Goal: Task Accomplishment & Management: Complete application form

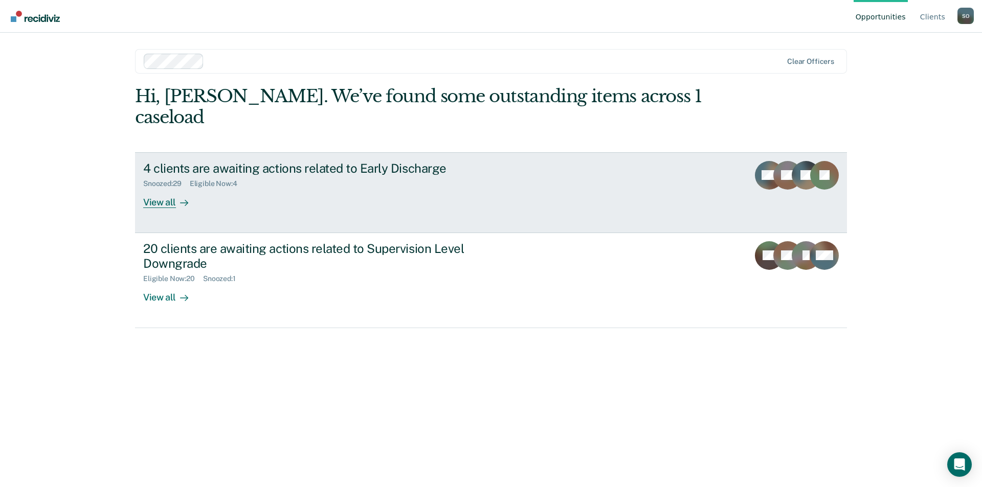
click at [158, 188] on div "View all" at bounding box center [171, 198] width 57 height 20
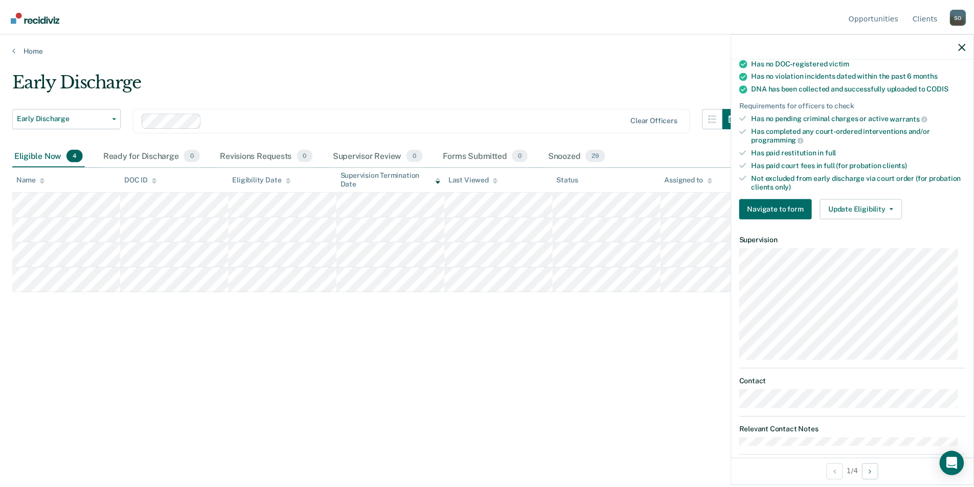
scroll to position [221, 0]
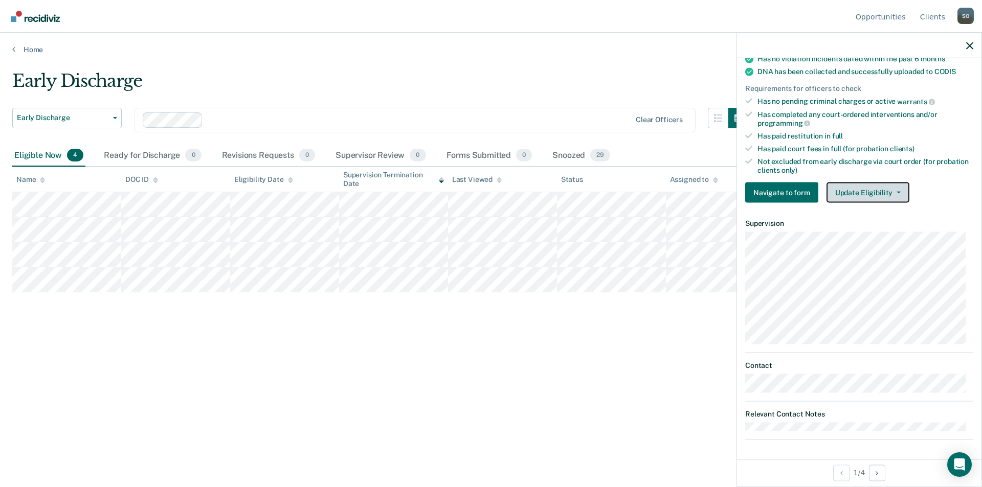
click at [847, 192] on button "Update Eligibility" at bounding box center [868, 193] width 83 height 20
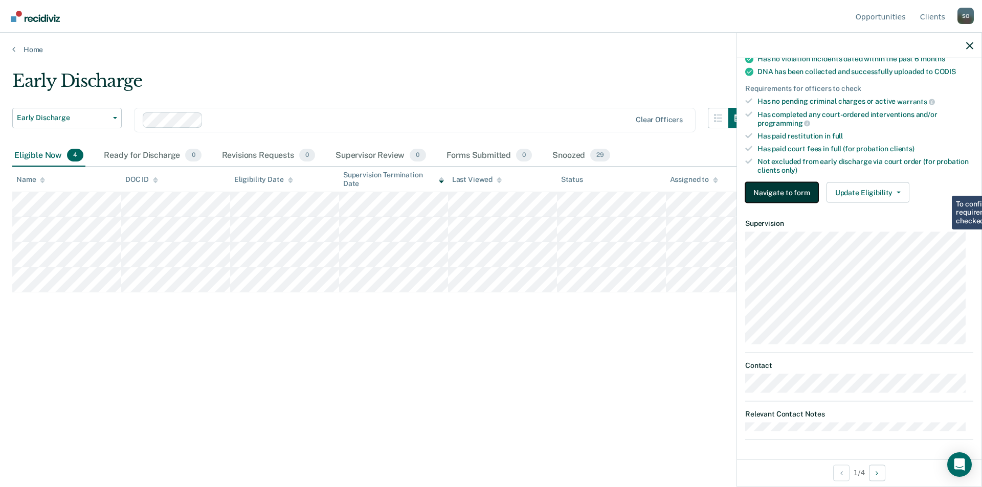
click at [788, 189] on button "Navigate to form" at bounding box center [781, 193] width 73 height 20
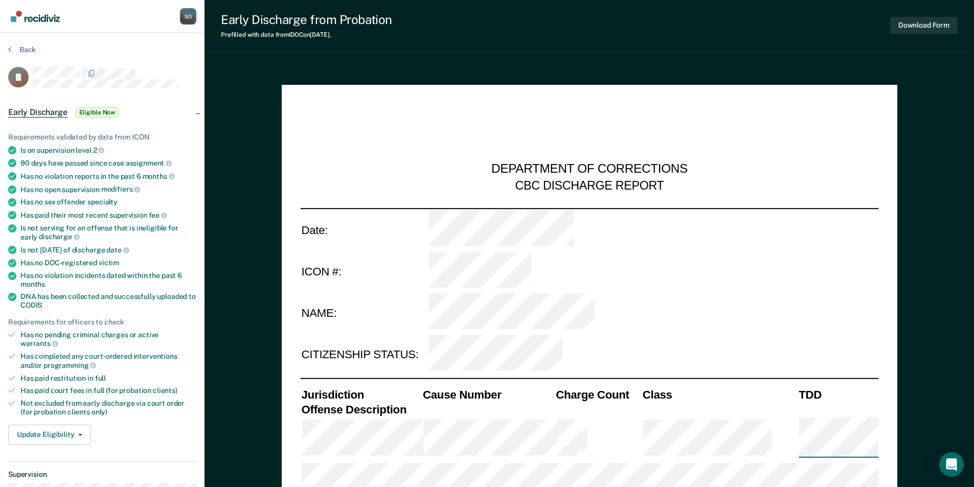
type textarea "x"
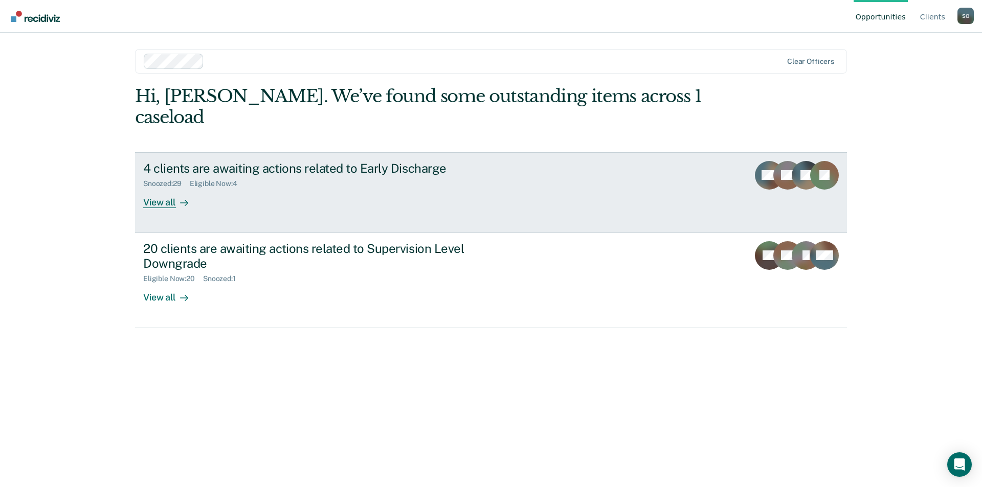
click at [164, 188] on div "View all" at bounding box center [171, 198] width 57 height 20
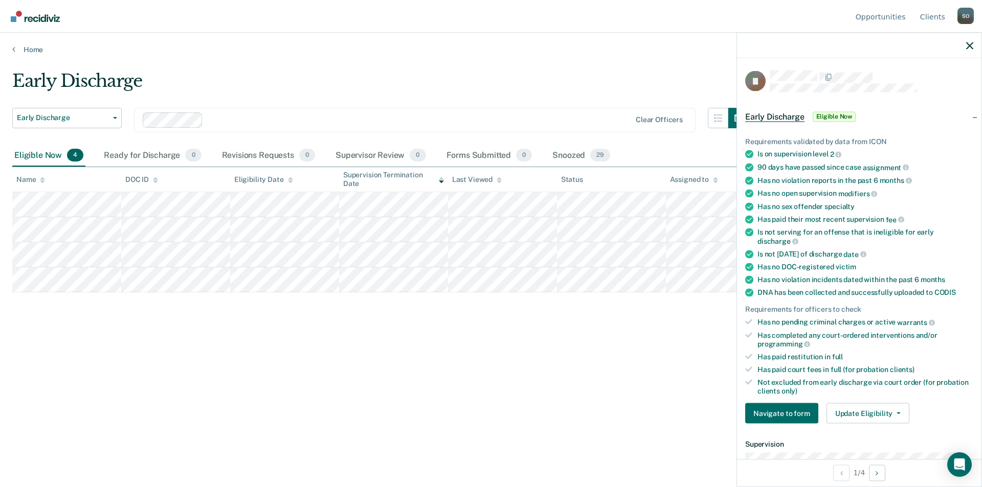
scroll to position [153, 0]
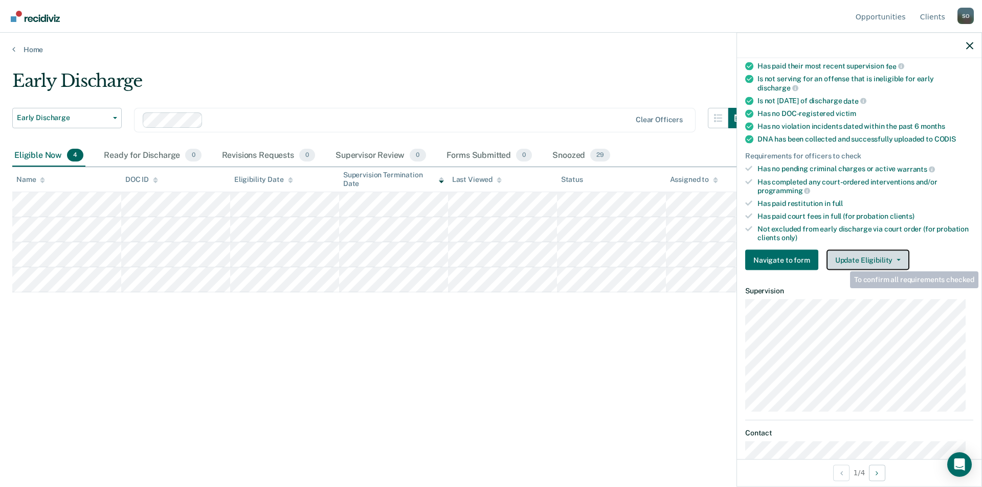
click at [842, 261] on button "Update Eligibility" at bounding box center [868, 260] width 83 height 20
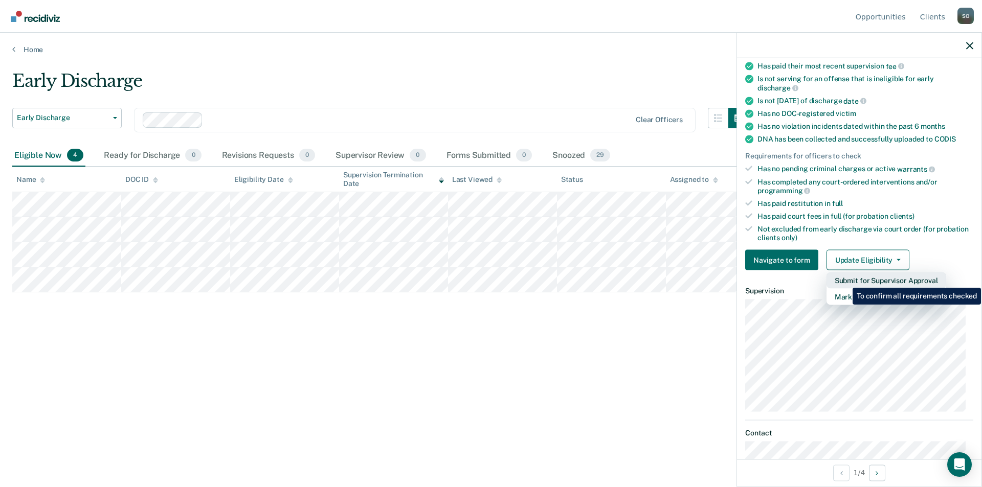
scroll to position [221, 0]
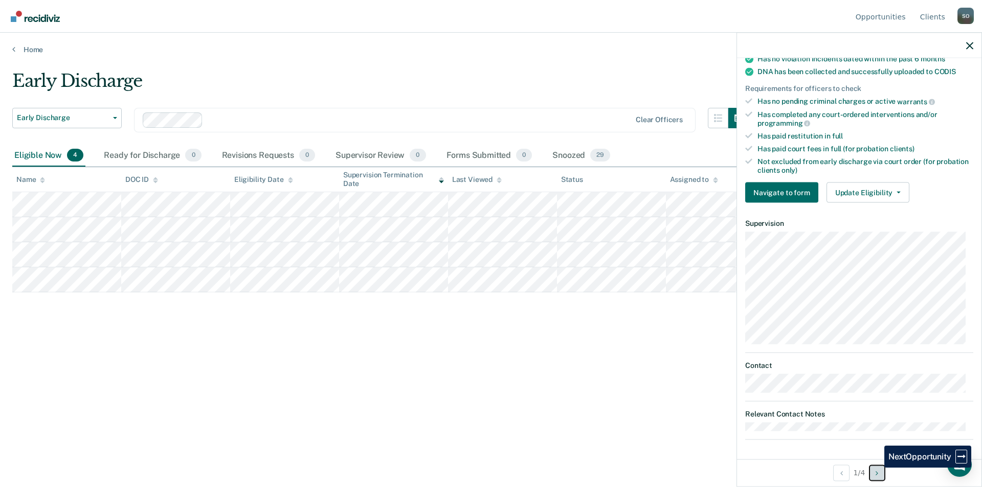
click at [877, 468] on button "Next Opportunity" at bounding box center [877, 473] width 16 height 16
click at [840, 474] on icon "Previous Opportunity" at bounding box center [841, 473] width 3 height 7
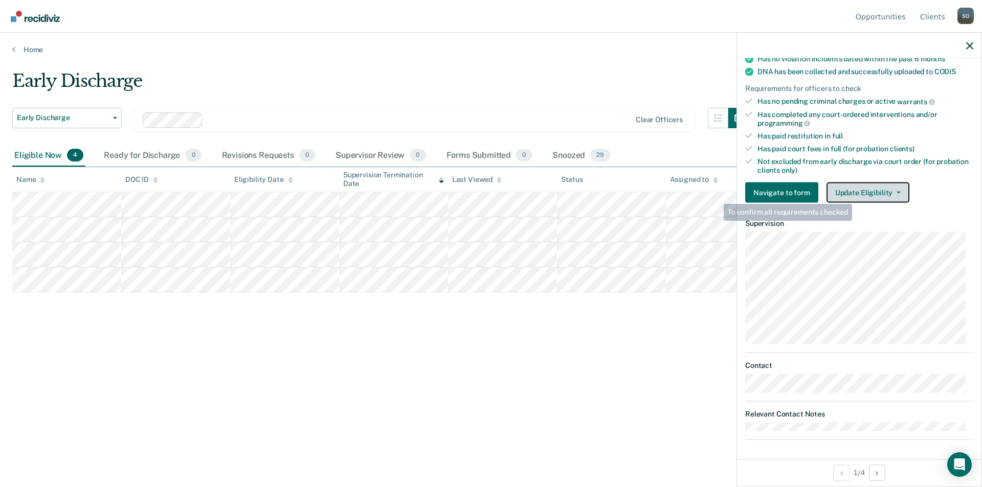
click at [855, 186] on button "Update Eligibility" at bounding box center [868, 193] width 83 height 20
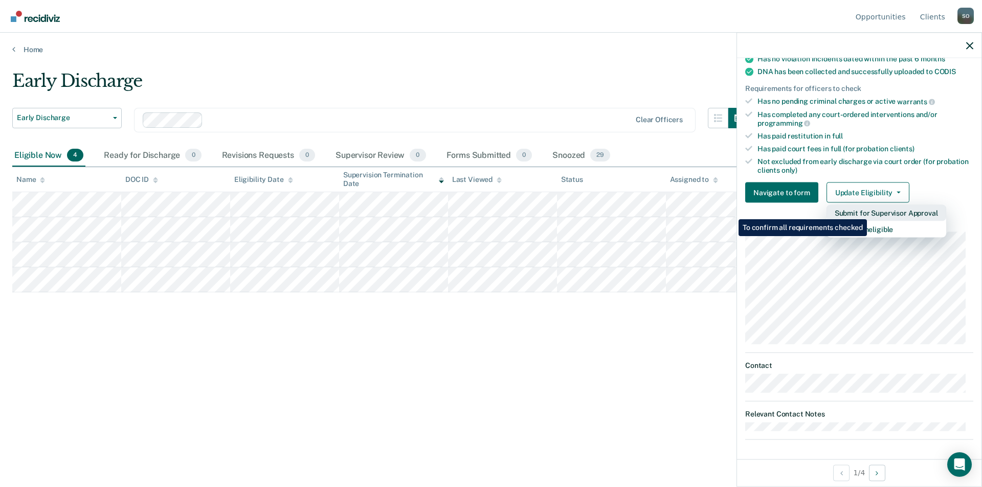
click at [868, 212] on button "Submit for Supervisor Approval" at bounding box center [887, 213] width 120 height 16
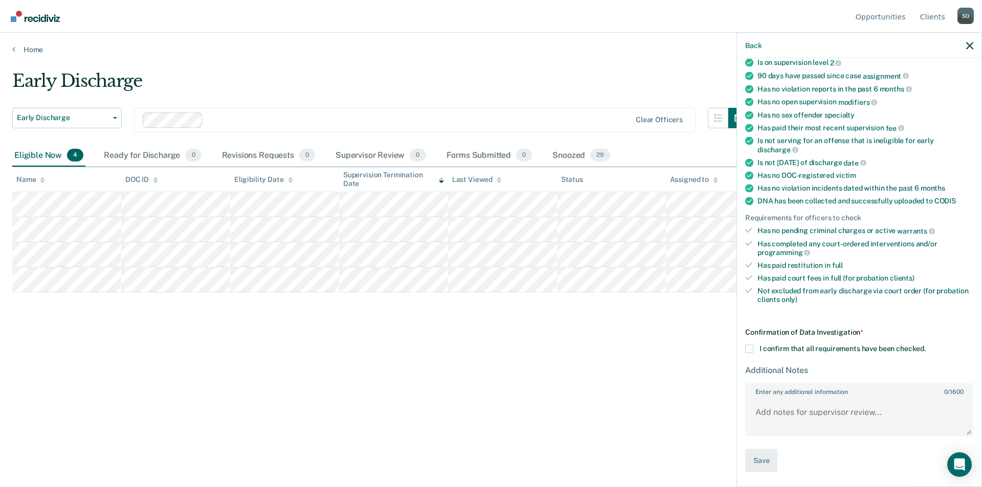
scroll to position [90, 0]
click at [749, 349] on span at bounding box center [749, 351] width 8 height 8
click at [926, 347] on input "I confirm that all requirements have been checked." at bounding box center [926, 347] width 0 height 0
click at [773, 412] on textarea "Enter any additional information 0 / 1600" at bounding box center [859, 418] width 226 height 38
type textarea "This remains on my list. He was discharged early on"
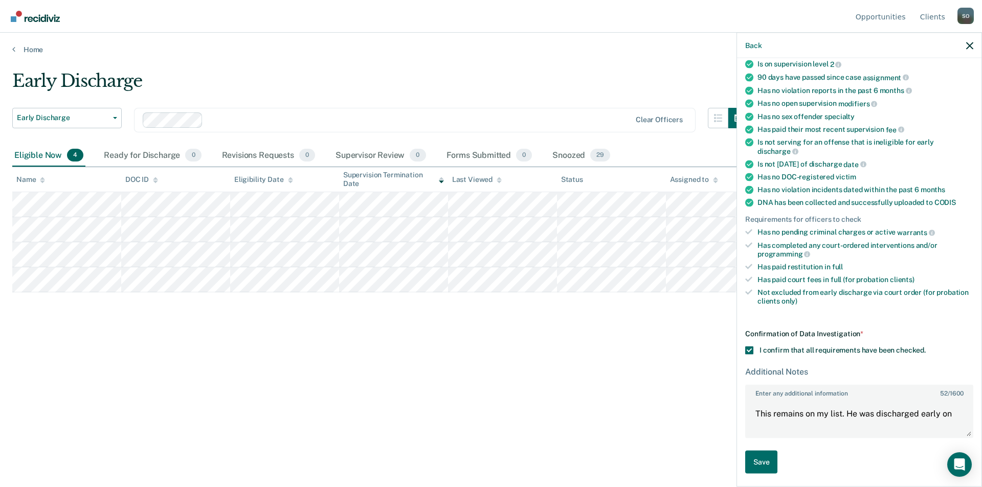
click at [116, 338] on div "Early Discharge Early Discharge Early Discharge Supervision Level Downgrade Cle…" at bounding box center [490, 241] width 957 height 340
click at [970, 44] on icon "button" at bounding box center [969, 45] width 7 height 7
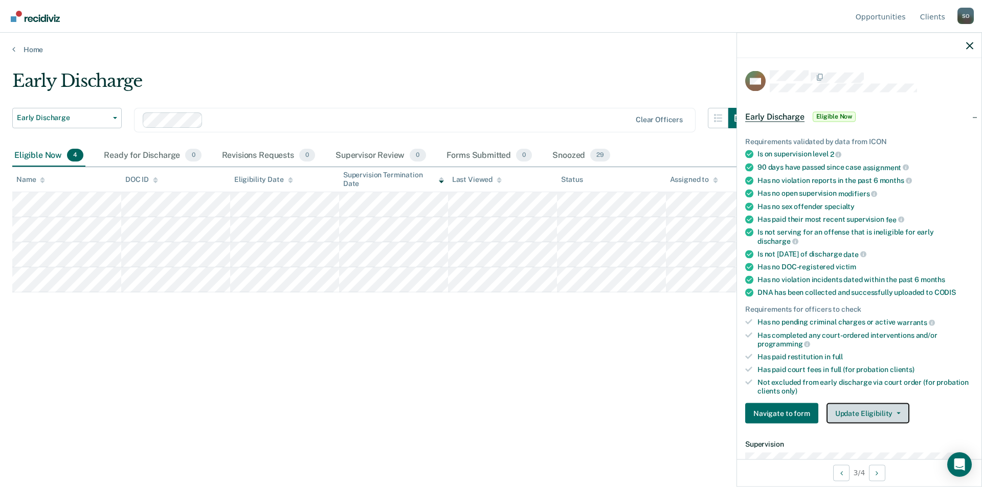
click at [869, 405] on button "Update Eligibility" at bounding box center [868, 414] width 83 height 20
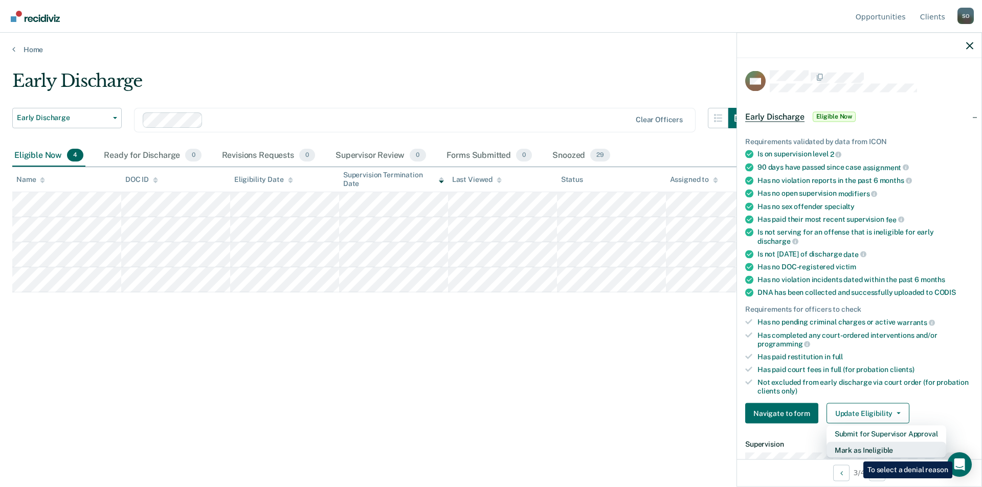
click at [858, 452] on button "Mark as Ineligible" at bounding box center [887, 450] width 120 height 16
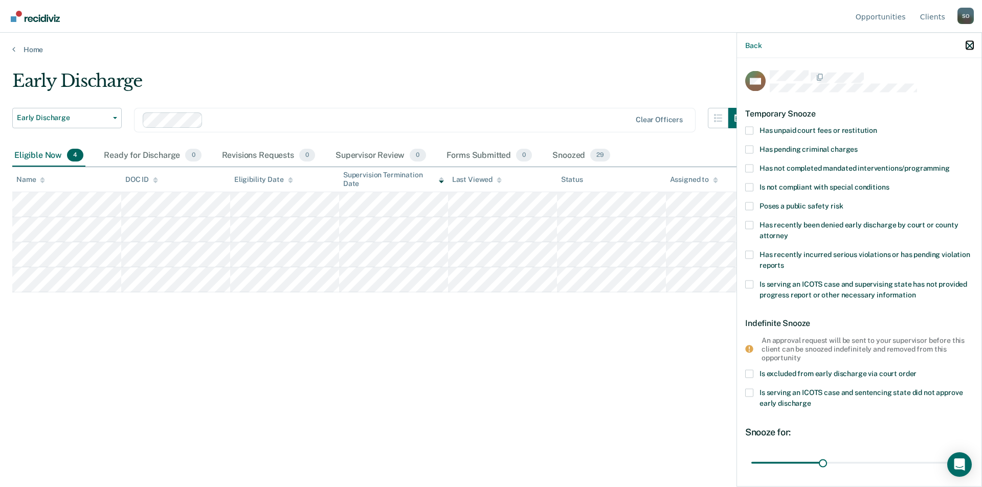
click at [969, 45] on icon "button" at bounding box center [969, 45] width 7 height 7
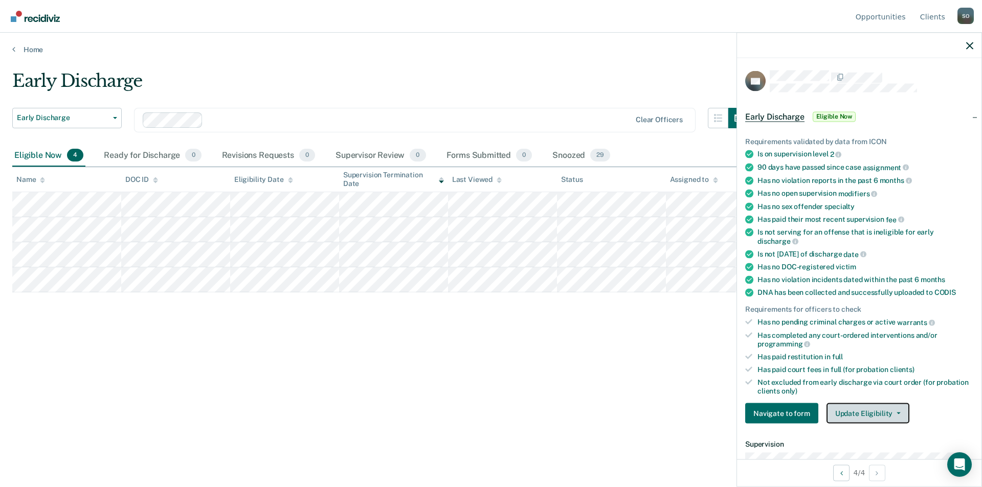
click at [878, 410] on button "Update Eligibility" at bounding box center [868, 414] width 83 height 20
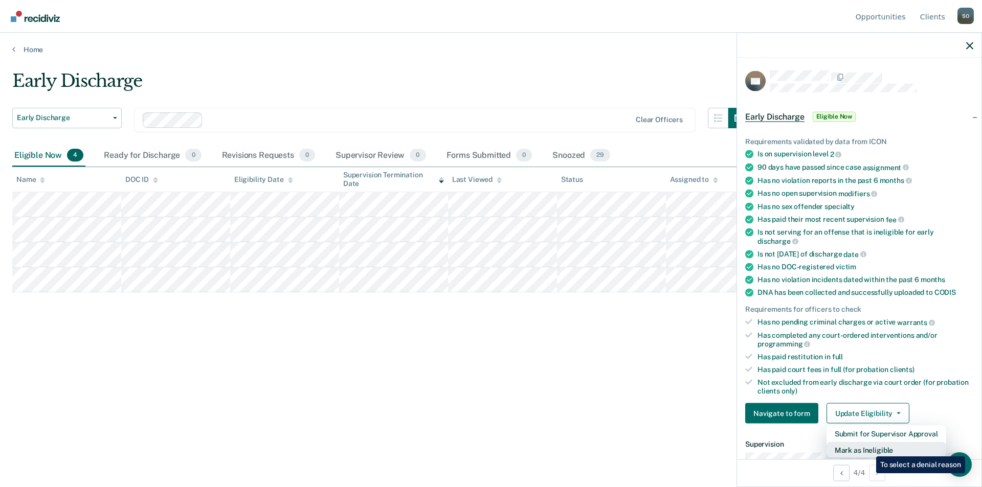
click at [868, 449] on button "Mark as Ineligible" at bounding box center [887, 450] width 120 height 16
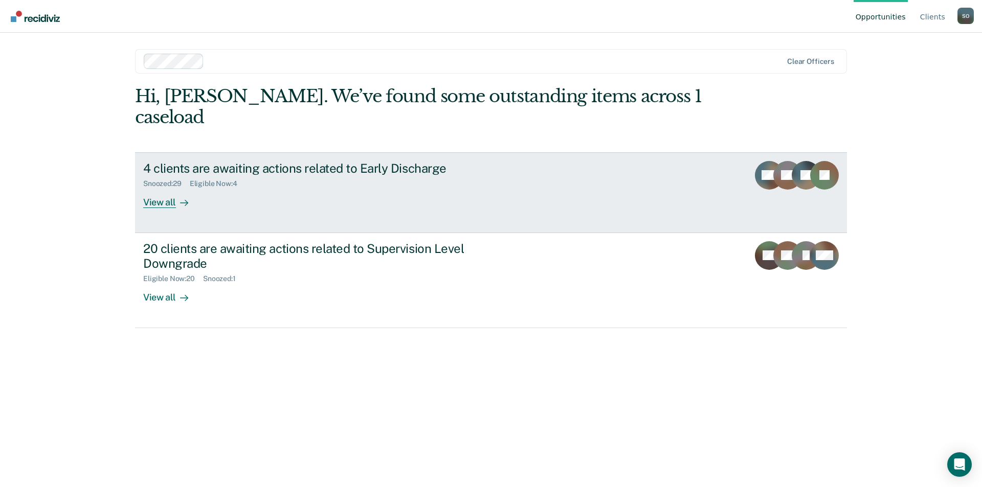
click at [164, 188] on div "View all" at bounding box center [171, 198] width 57 height 20
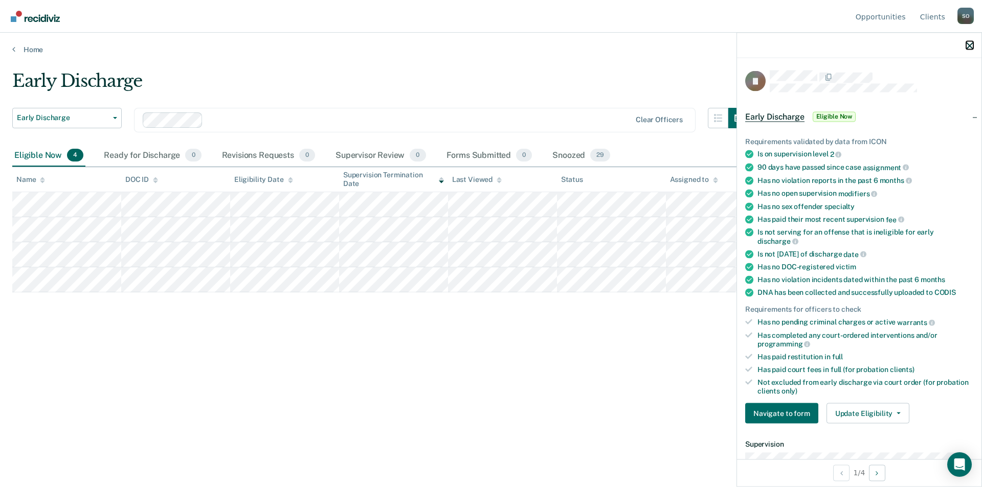
click at [972, 43] on icon "button" at bounding box center [969, 45] width 7 height 7
click at [412, 71] on div "Early Discharge" at bounding box center [380, 85] width 737 height 29
click at [971, 44] on icon "button" at bounding box center [969, 45] width 7 height 7
click at [971, 48] on icon "button" at bounding box center [969, 45] width 7 height 7
click at [472, 387] on div "Early Discharge Early Discharge Early Discharge Supervision Level Downgrade Cle…" at bounding box center [490, 241] width 957 height 340
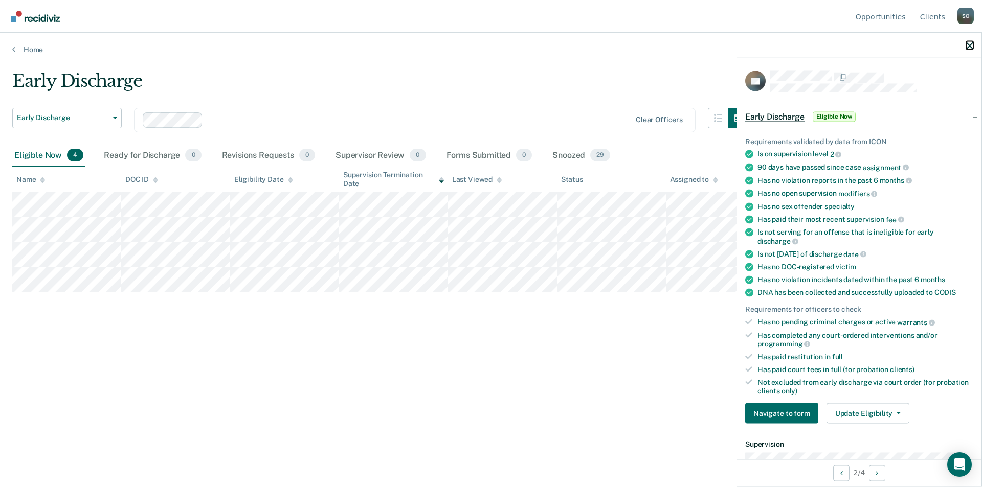
click at [969, 47] on icon "button" at bounding box center [969, 45] width 7 height 7
click at [617, 75] on div "Early Discharge" at bounding box center [380, 85] width 737 height 29
click at [409, 74] on div "Early Discharge" at bounding box center [380, 85] width 737 height 29
click at [971, 45] on icon "button" at bounding box center [969, 45] width 7 height 7
click at [853, 412] on button "Update Eligibility" at bounding box center [868, 414] width 83 height 20
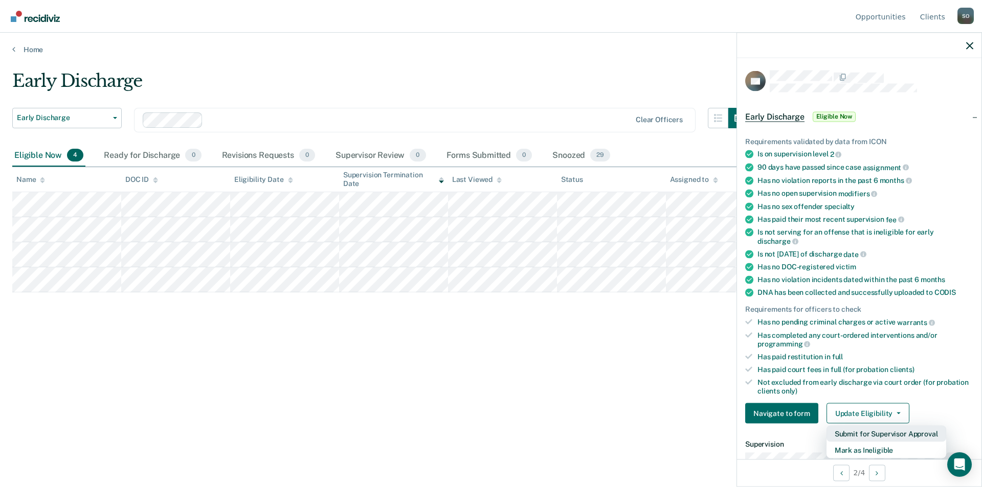
scroll to position [221, 0]
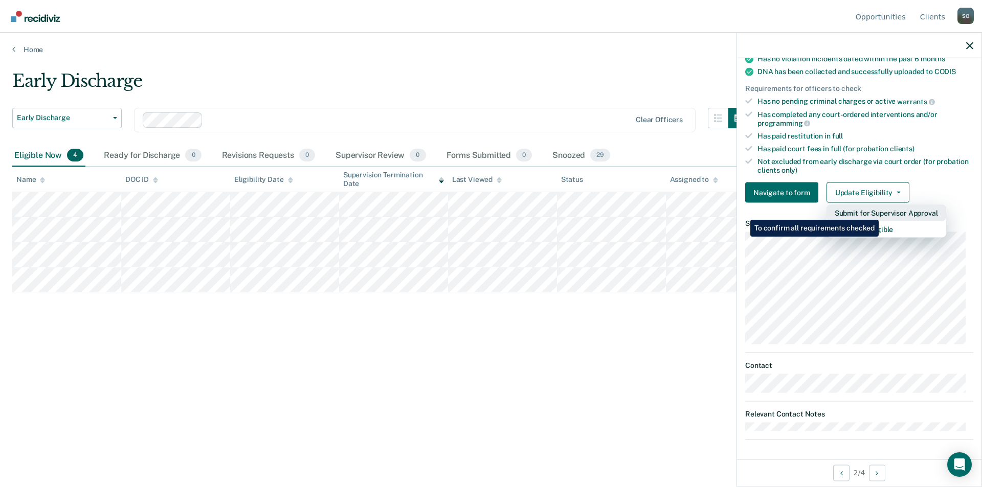
click at [880, 212] on button "Submit for Supervisor Approval" at bounding box center [887, 213] width 120 height 16
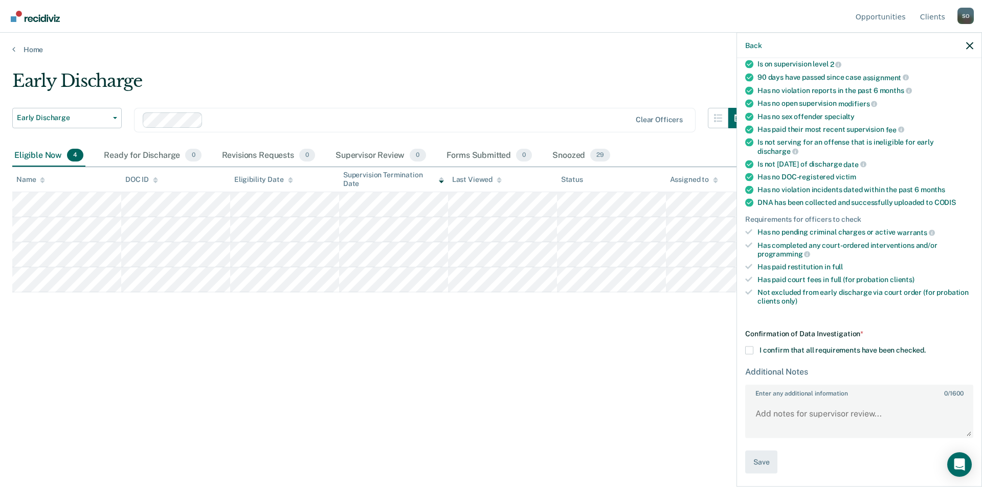
click at [753, 347] on span at bounding box center [749, 351] width 8 height 8
click at [926, 347] on input "I confirm that all requirements have been checked." at bounding box center [926, 347] width 0 height 0
click at [749, 42] on button "Back" at bounding box center [753, 45] width 16 height 9
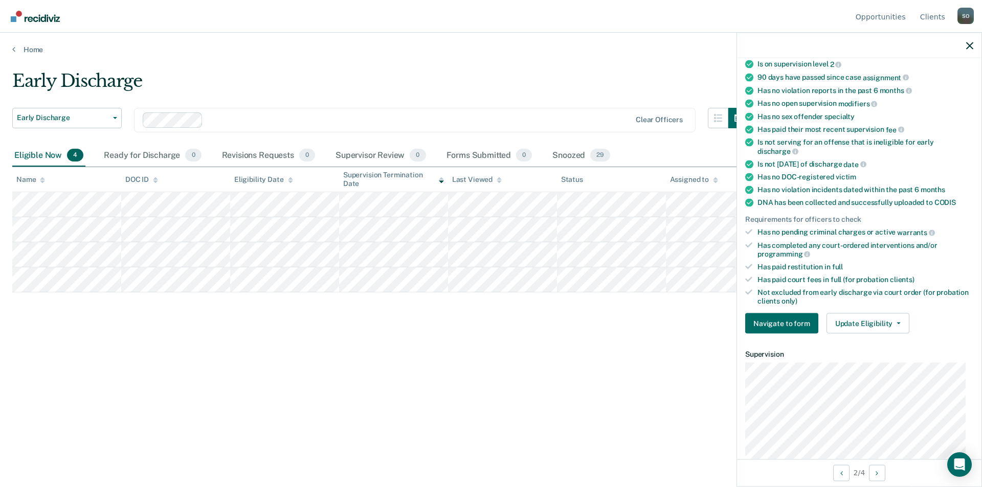
click at [748, 42] on div at bounding box center [859, 46] width 244 height 26
click at [969, 48] on icon "button" at bounding box center [969, 45] width 7 height 7
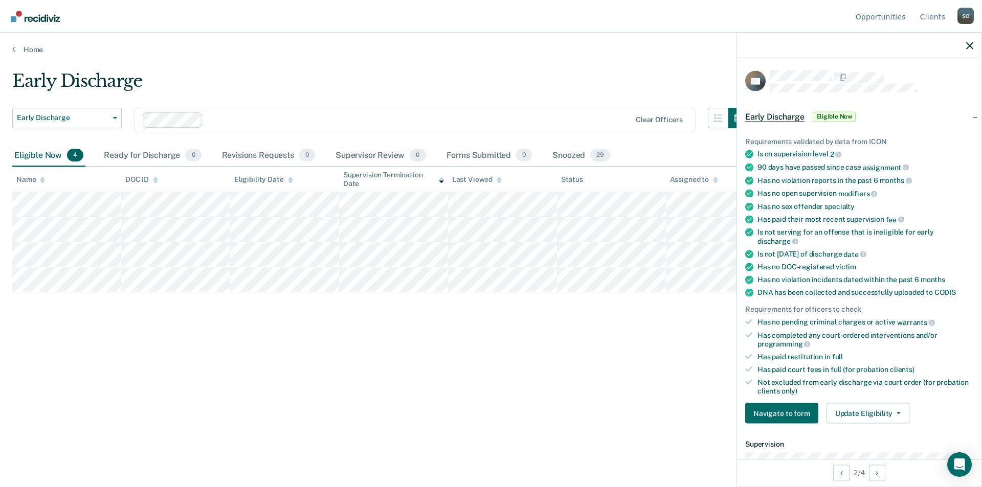
click at [383, 332] on div "Early Discharge Early Discharge Early Discharge Supervision Level Downgrade Cle…" at bounding box center [490, 241] width 957 height 340
click at [970, 47] on icon "button" at bounding box center [969, 45] width 7 height 7
